Goal: Navigation & Orientation: Find specific page/section

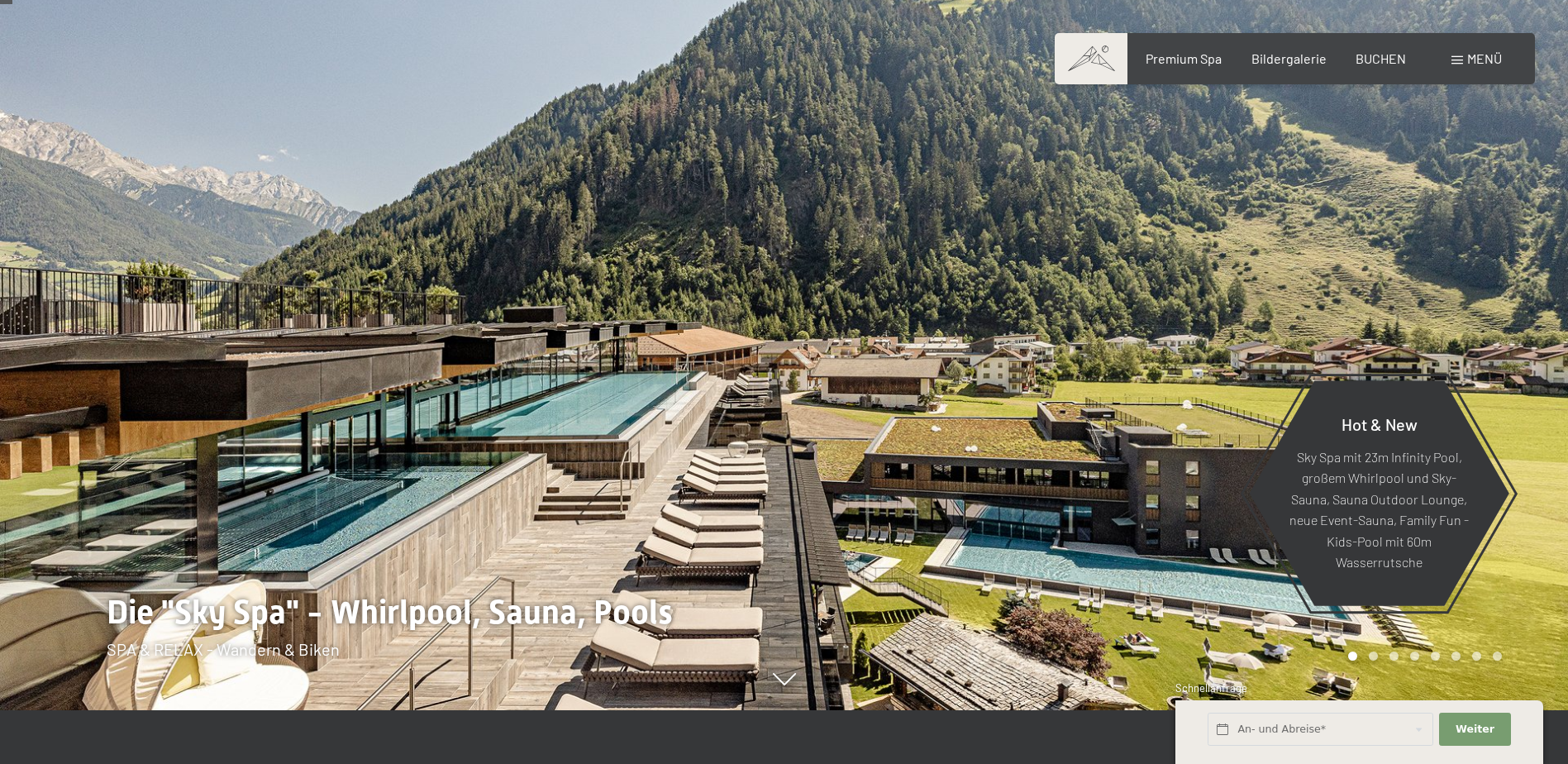
scroll to position [83, 0]
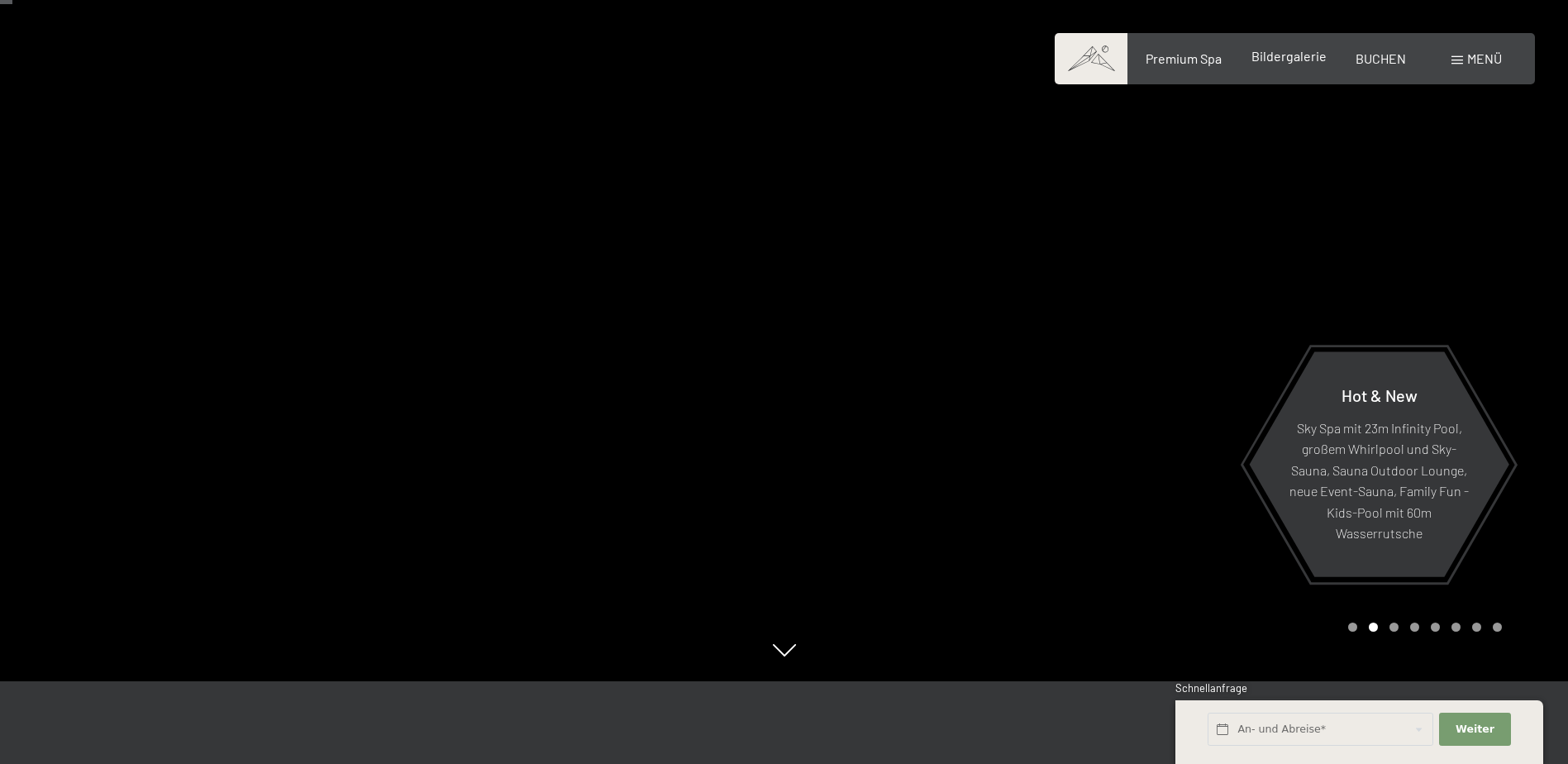
click at [1288, 60] on span "Bildergalerie" at bounding box center [1290, 55] width 75 height 16
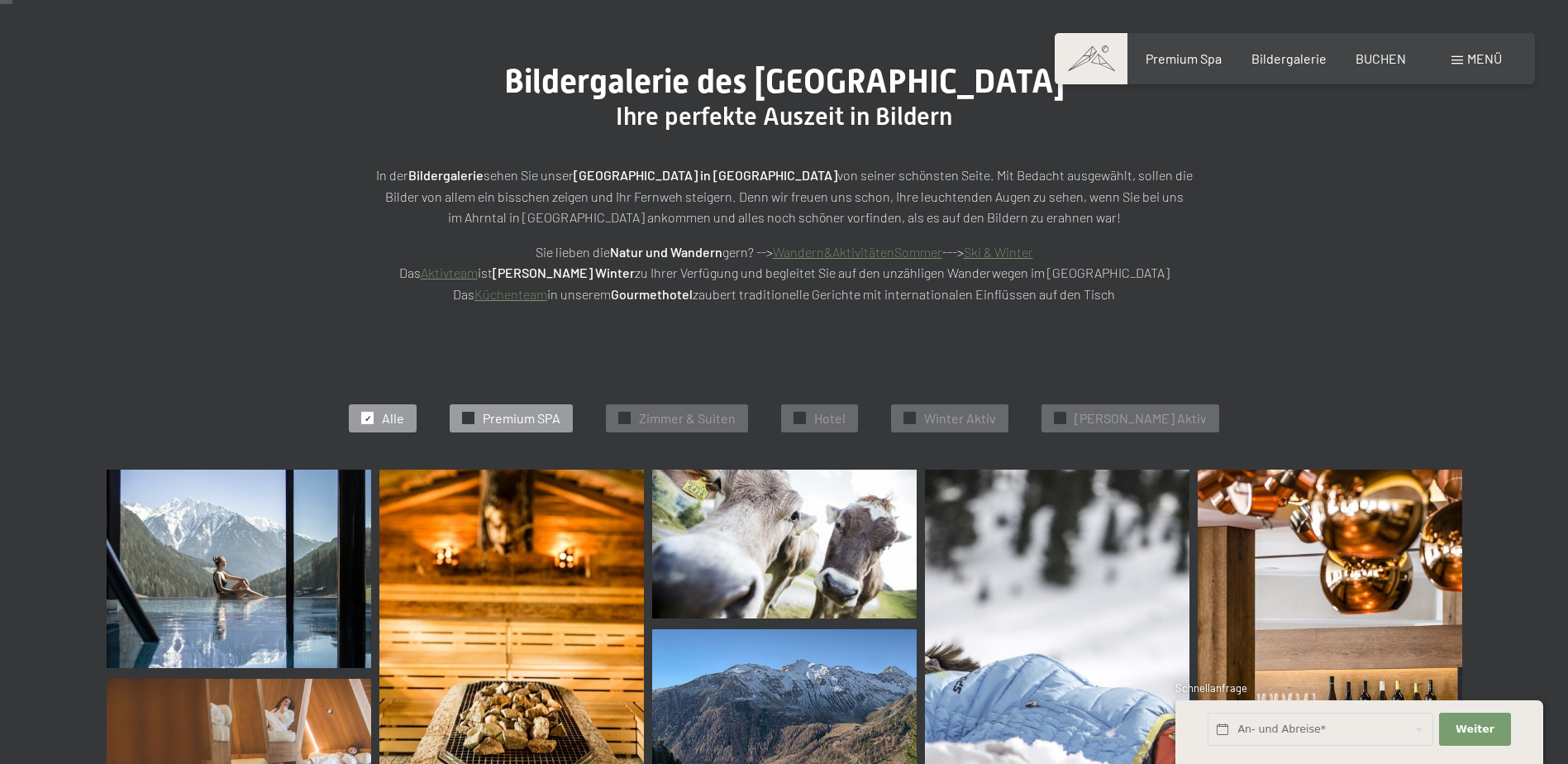
click at [557, 417] on span "Premium SPA" at bounding box center [522, 418] width 78 height 18
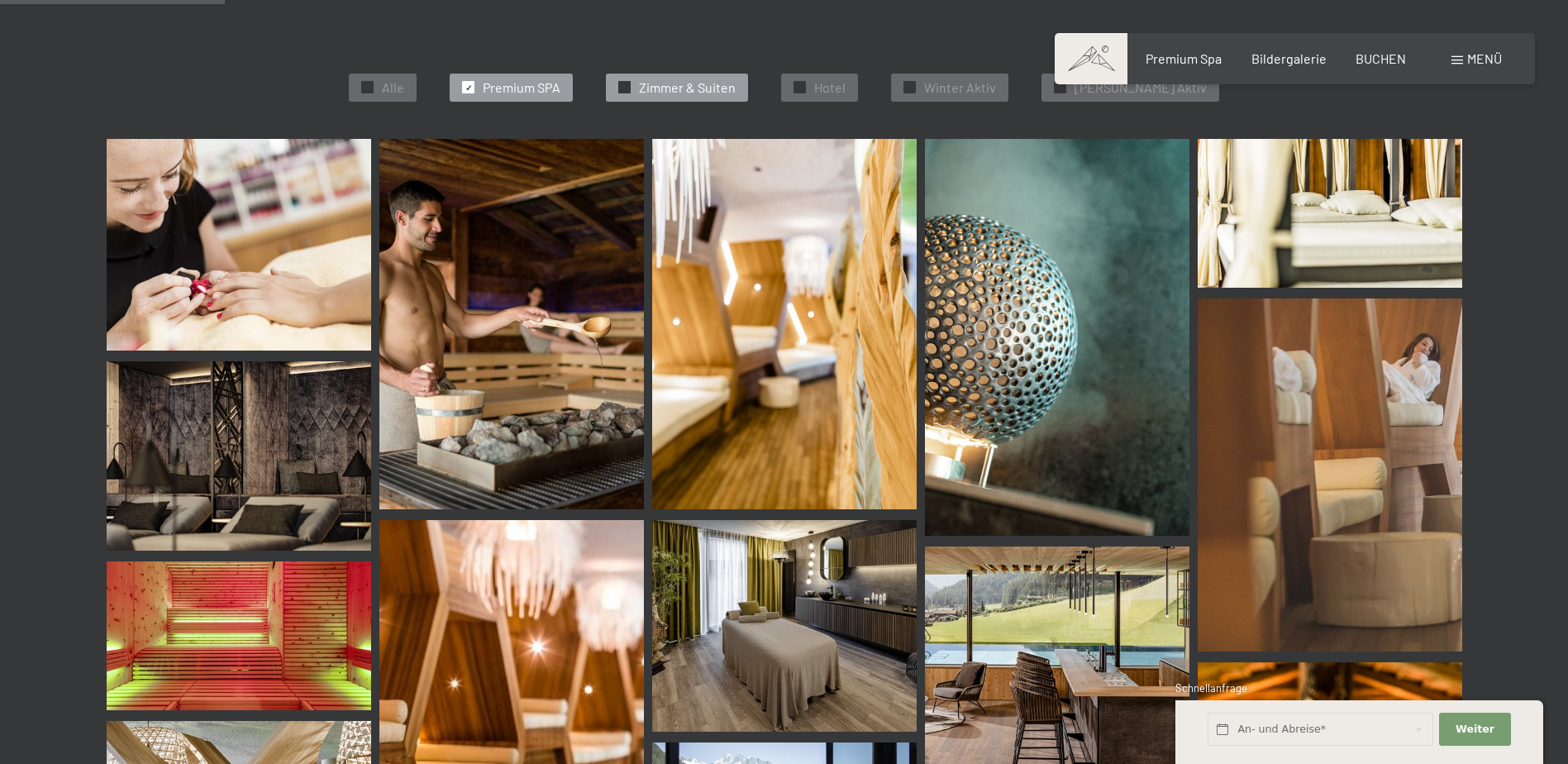
click at [709, 92] on span "Zimmer & Suiten" at bounding box center [687, 87] width 96 height 18
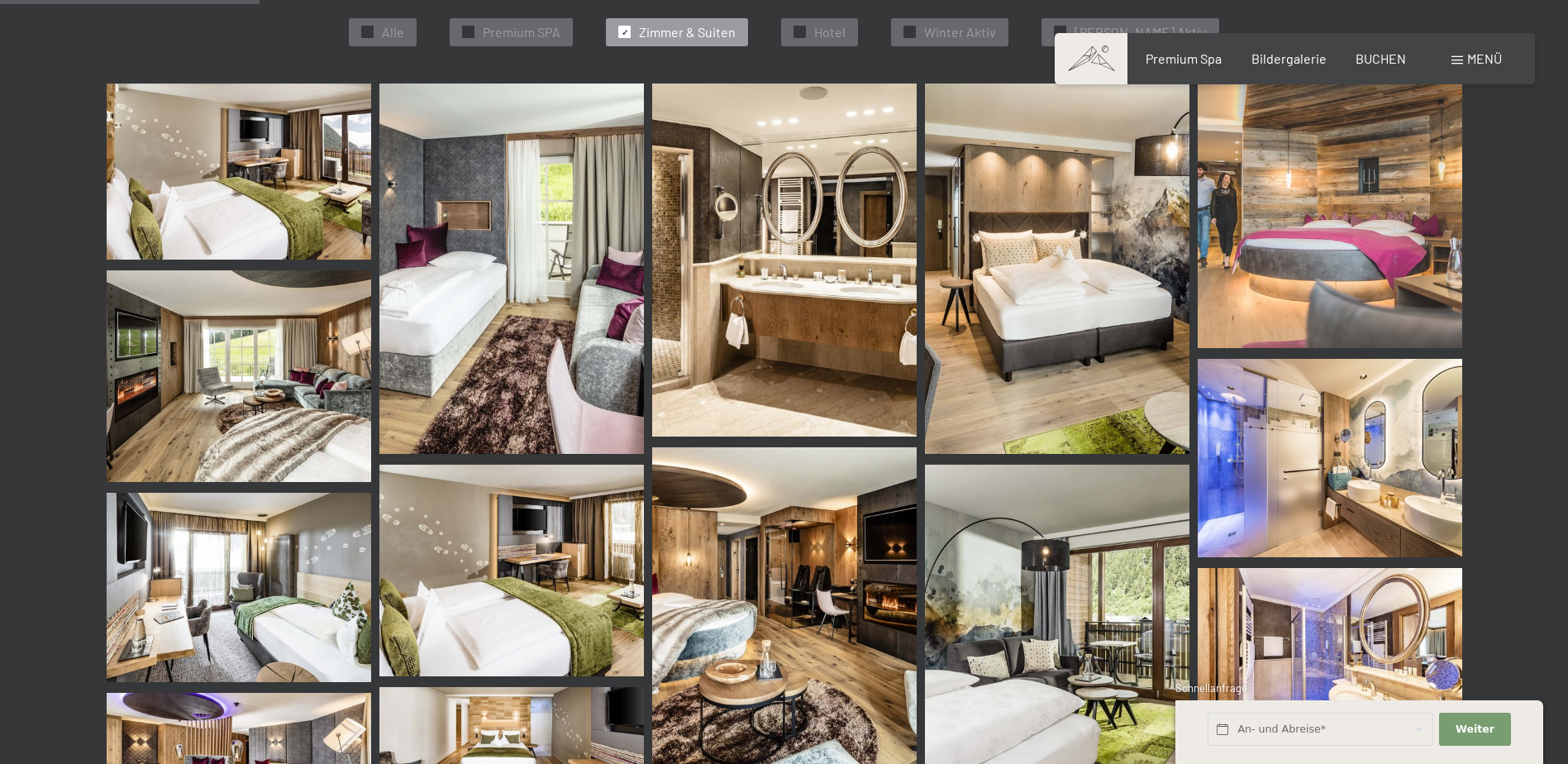
scroll to position [334, 0]
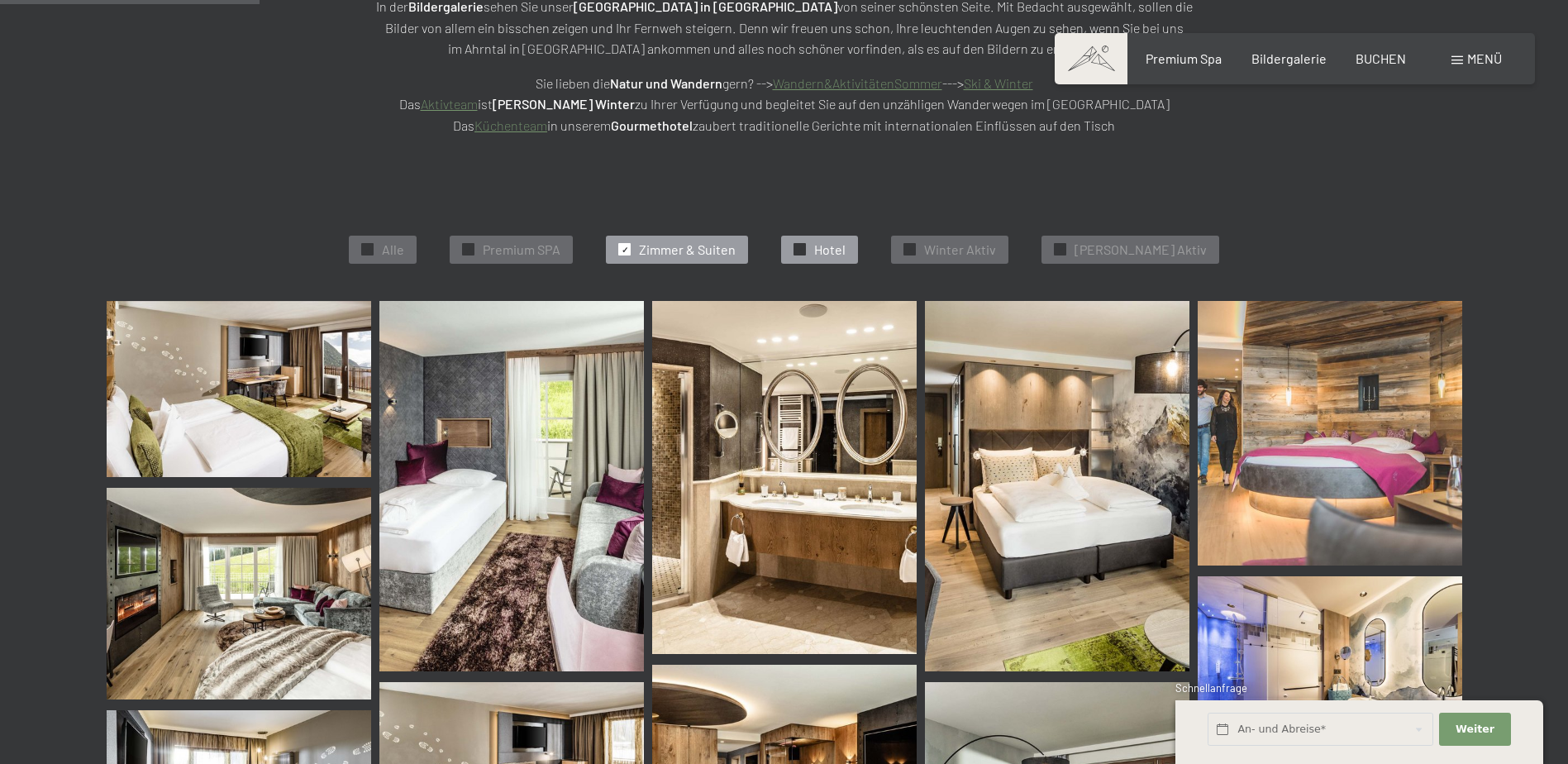
click at [846, 243] on span "Hotel" at bounding box center [829, 250] width 31 height 18
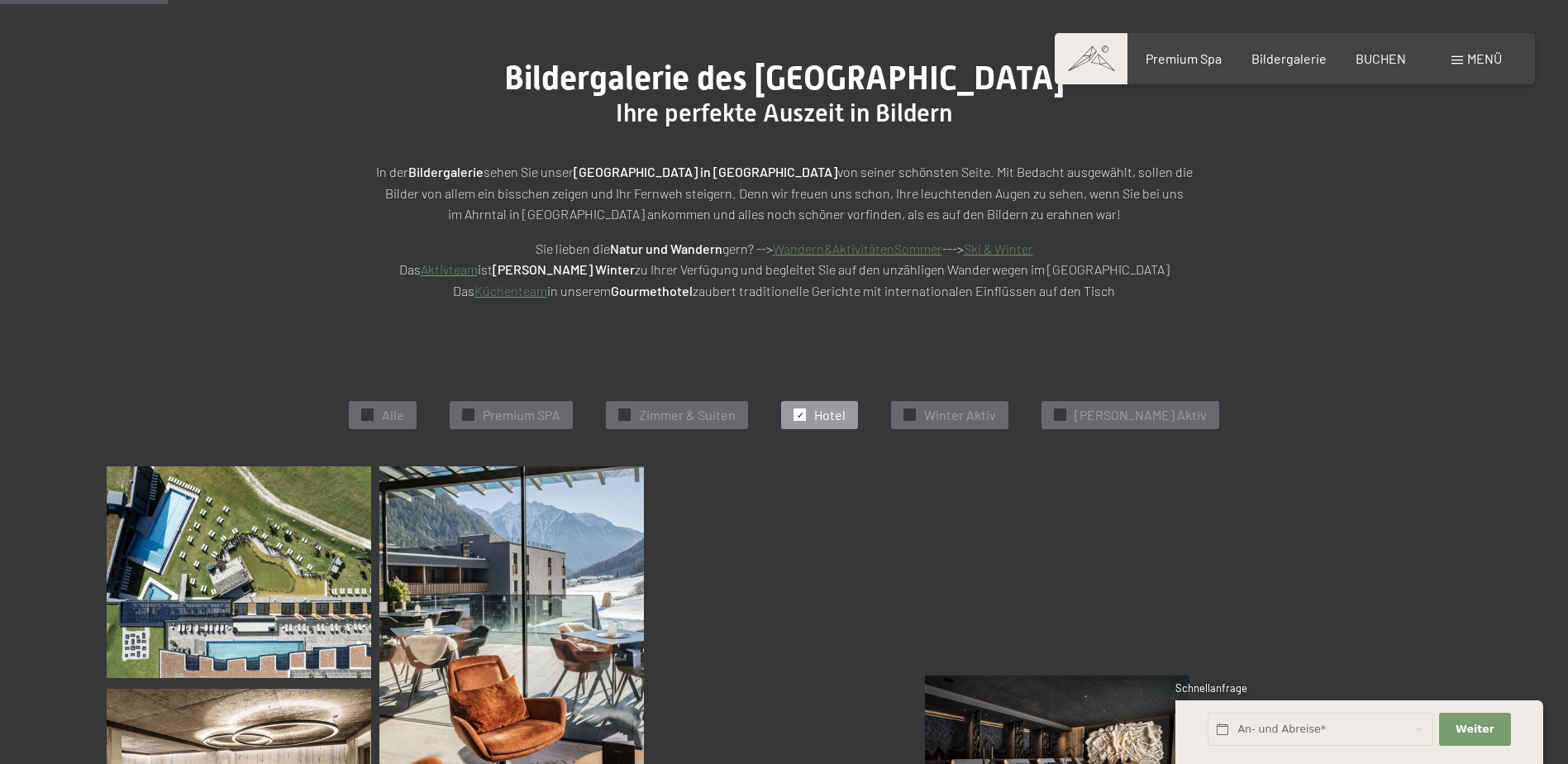
scroll to position [4, 0]
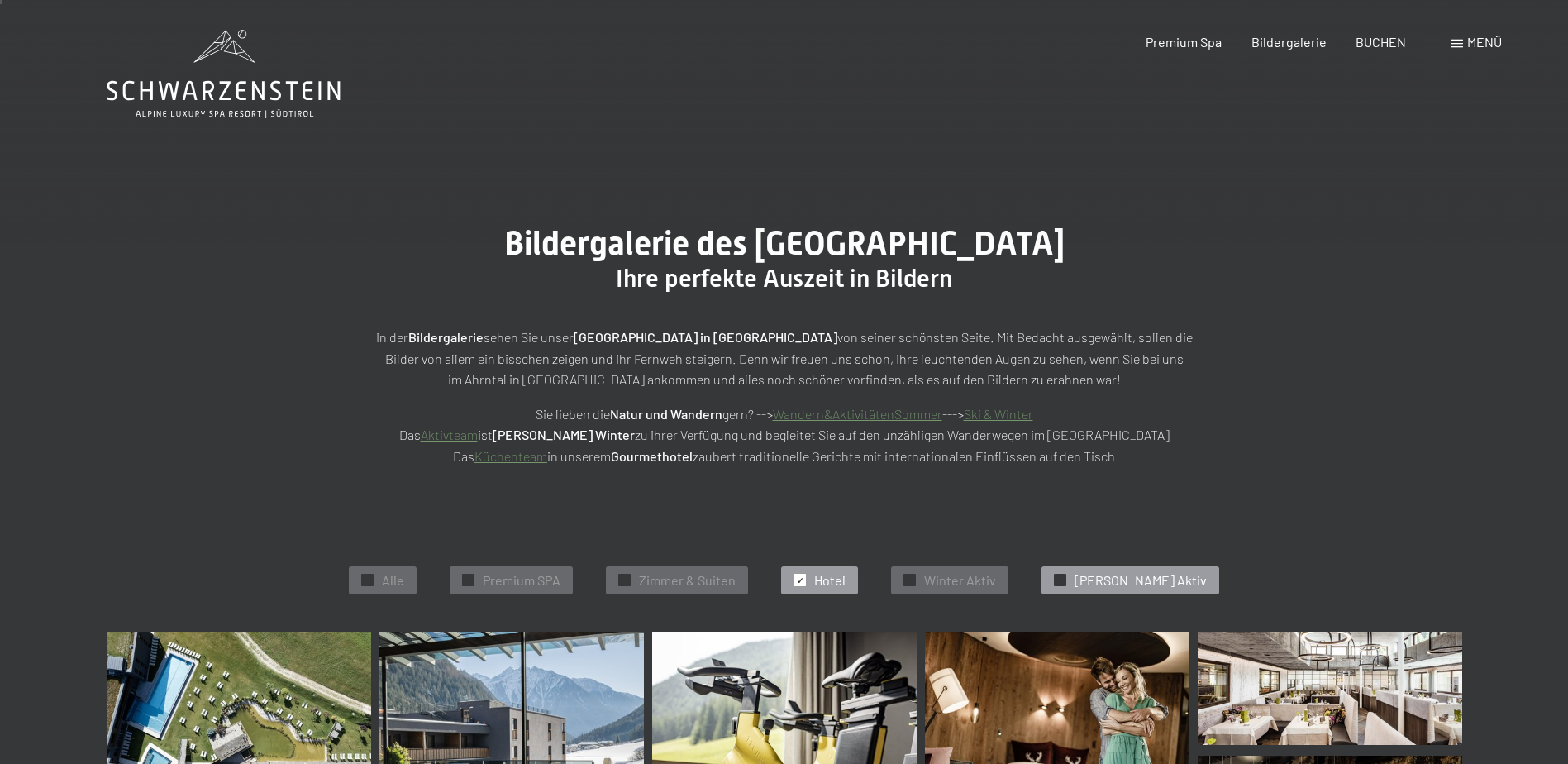
click at [1119, 582] on span "Sommer Aktiv" at bounding box center [1141, 580] width 132 height 18
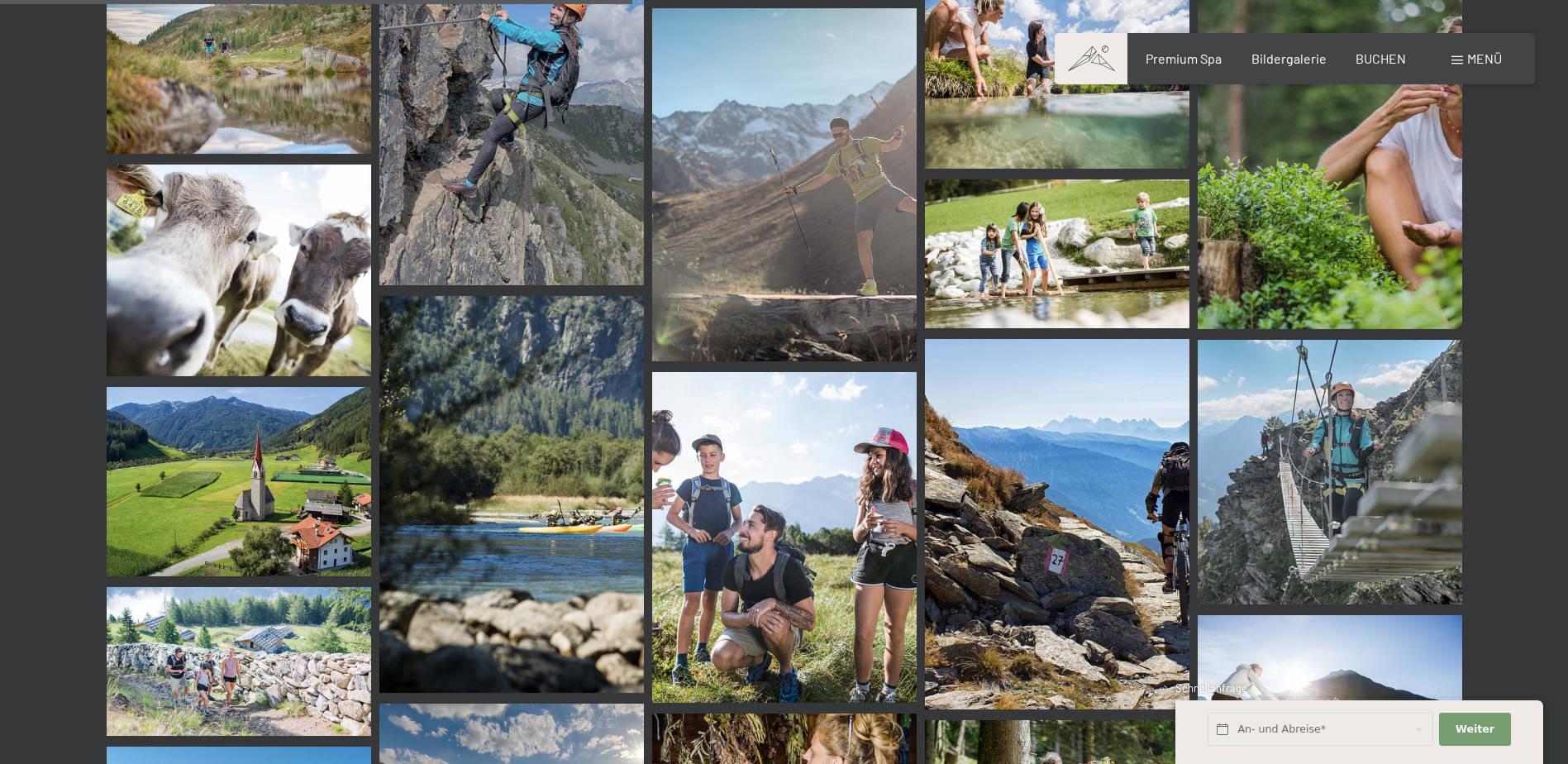
scroll to position [1409, 0]
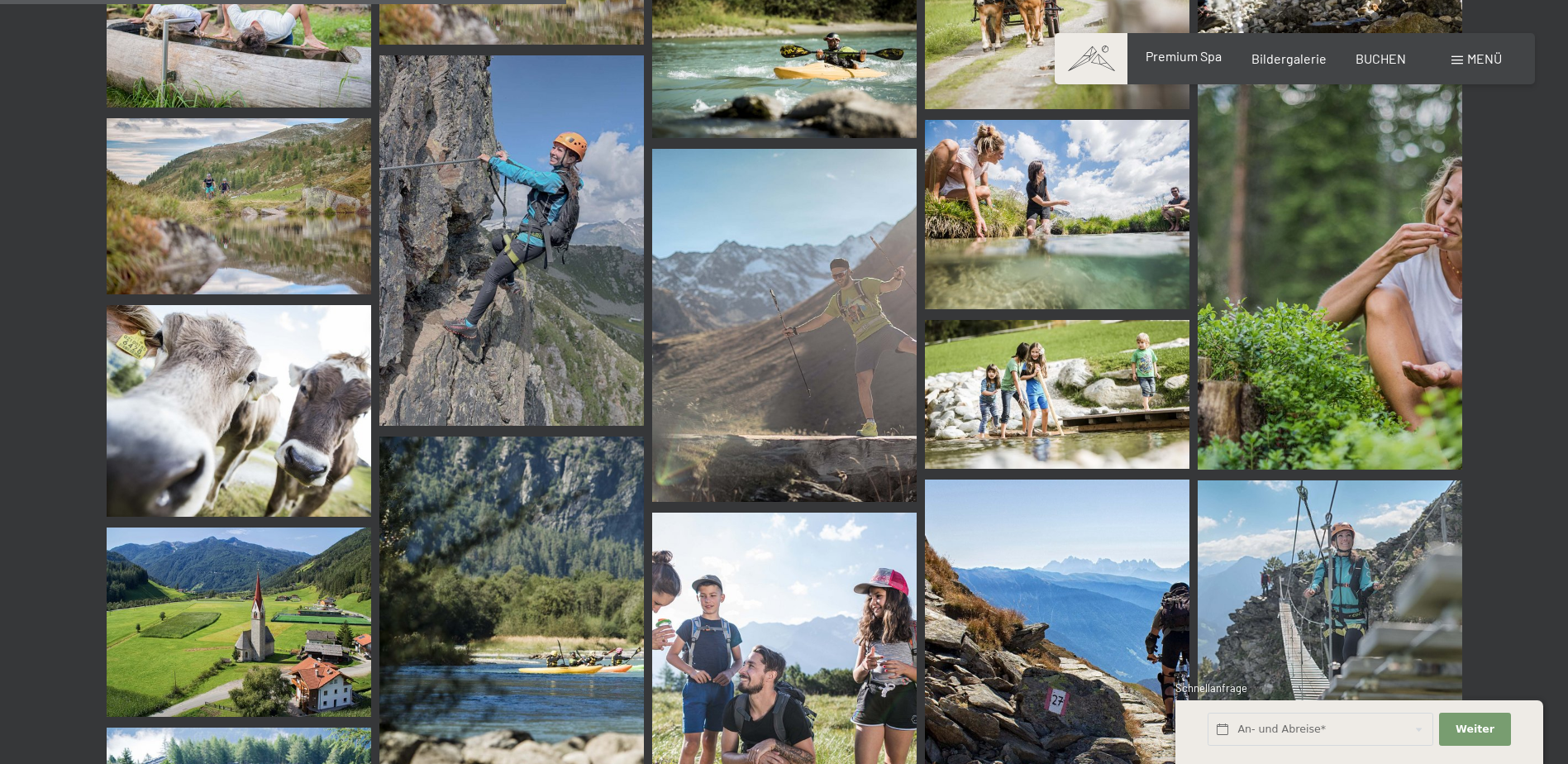
click at [1168, 57] on span "Premium Spa" at bounding box center [1183, 55] width 76 height 16
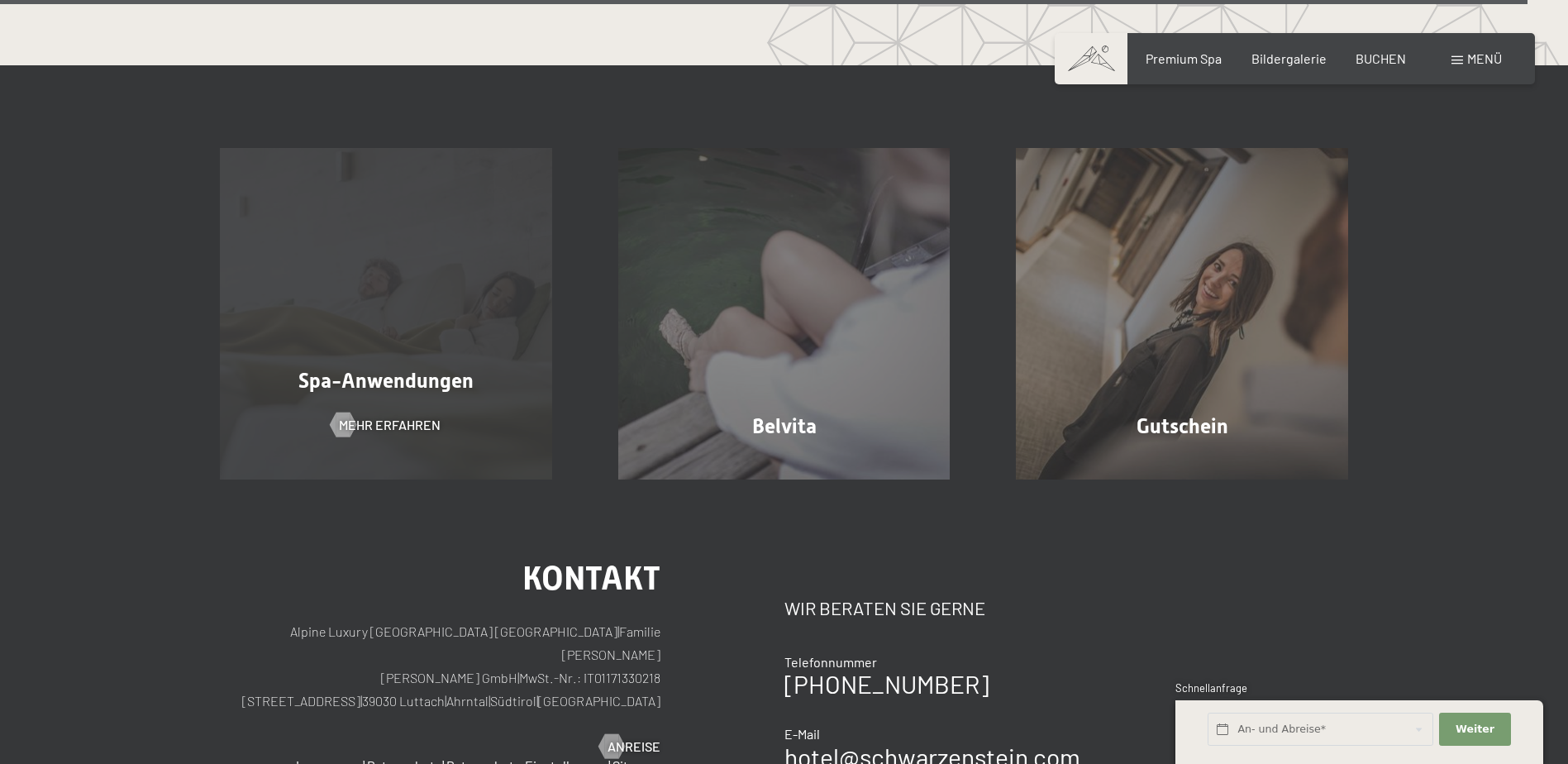
scroll to position [10247, 0]
